Goal: Information Seeking & Learning: Learn about a topic

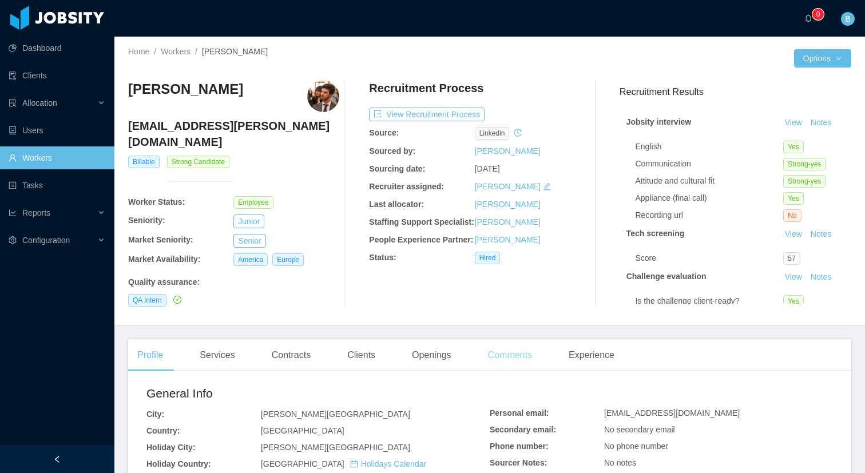
click at [512, 353] on div "Comments" at bounding box center [510, 355] width 62 height 32
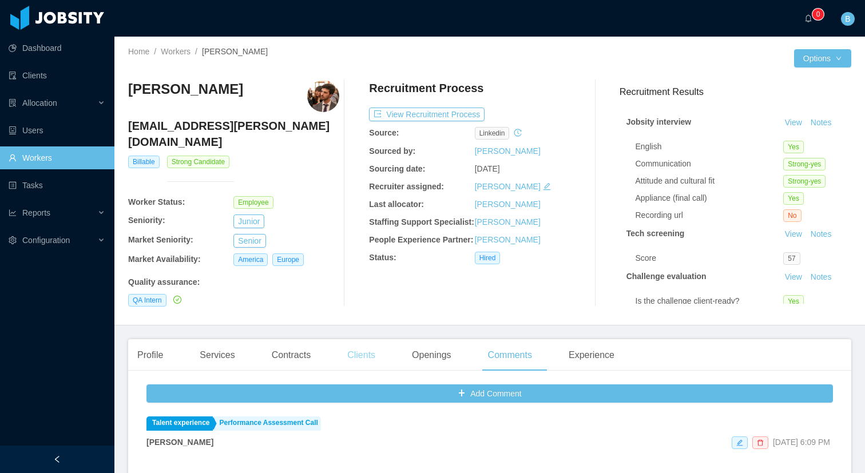
click at [368, 349] on div "Clients" at bounding box center [361, 355] width 46 height 32
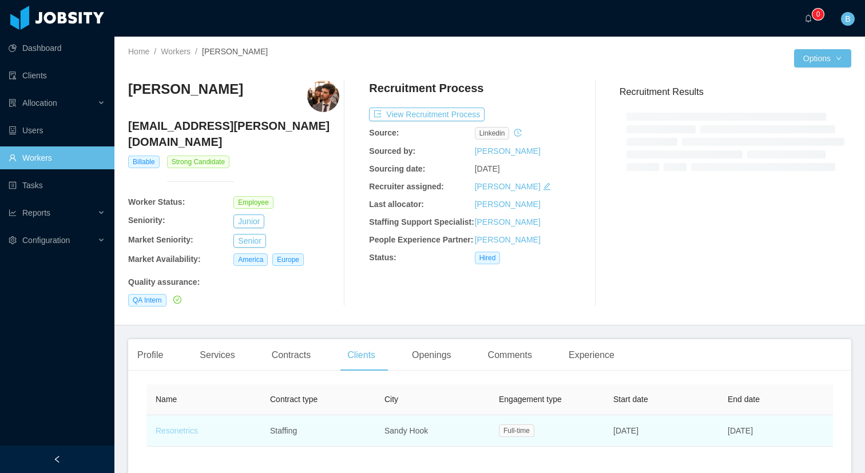
click at [174, 426] on link "Resonetrics" at bounding box center [177, 430] width 42 height 9
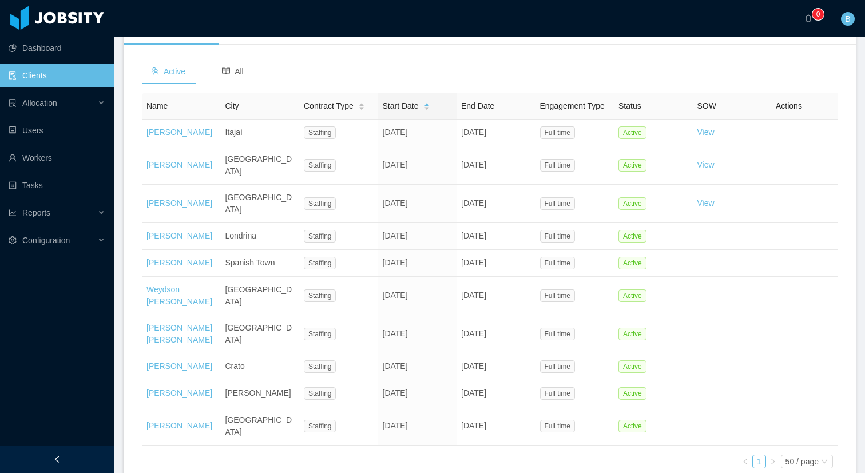
scroll to position [371, 0]
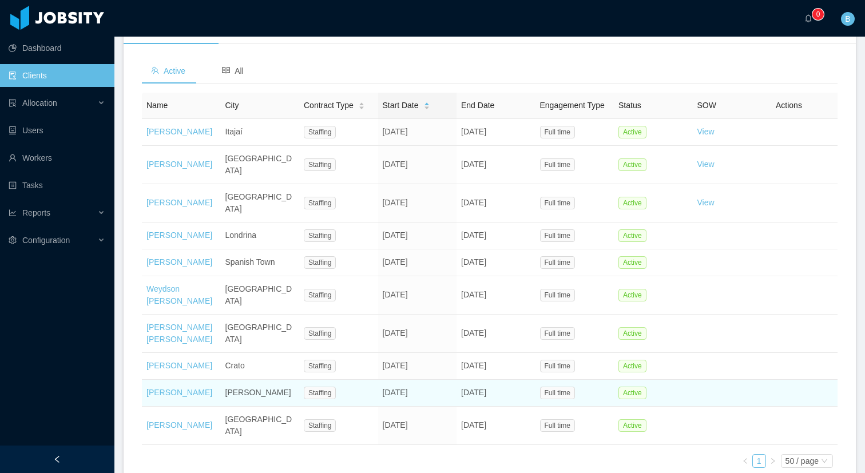
click at [166, 380] on td "[PERSON_NAME]" at bounding box center [181, 393] width 79 height 27
click at [168, 388] on link "[PERSON_NAME]" at bounding box center [179, 392] width 66 height 9
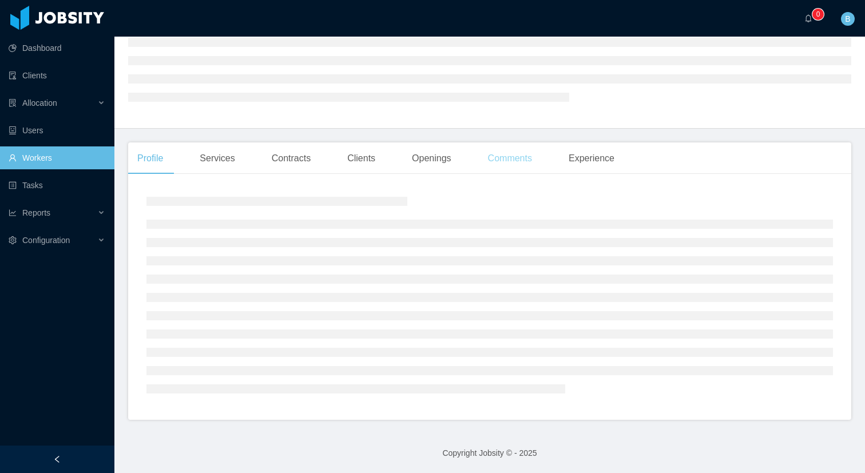
click at [521, 163] on div "Comments" at bounding box center [510, 158] width 62 height 32
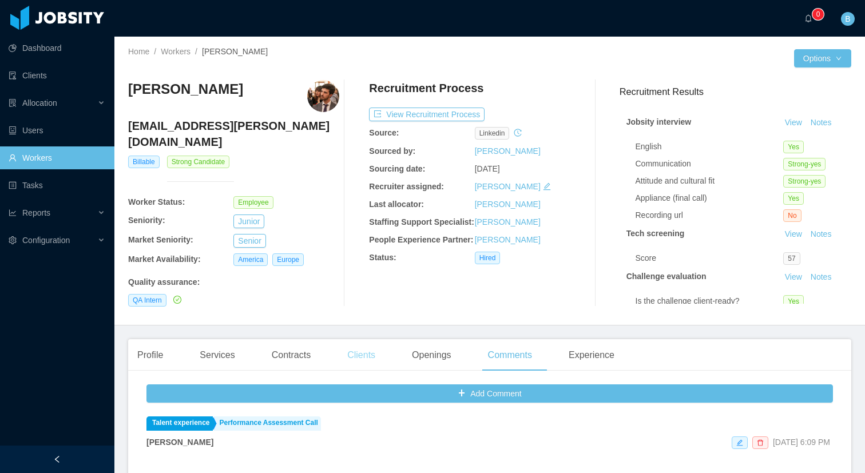
click at [352, 347] on div "Clients" at bounding box center [361, 355] width 46 height 32
